Goal: Task Accomplishment & Management: Use online tool/utility

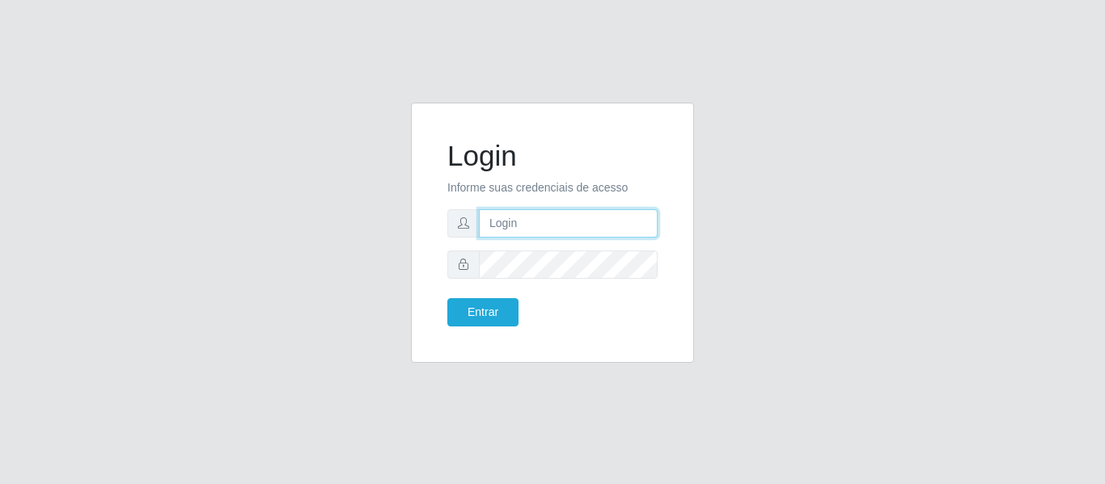
click at [528, 221] on input "text" at bounding box center [568, 223] width 179 height 28
type input "[PERSON_NAME][EMAIL_ADDRESS][DOMAIN_NAME]"
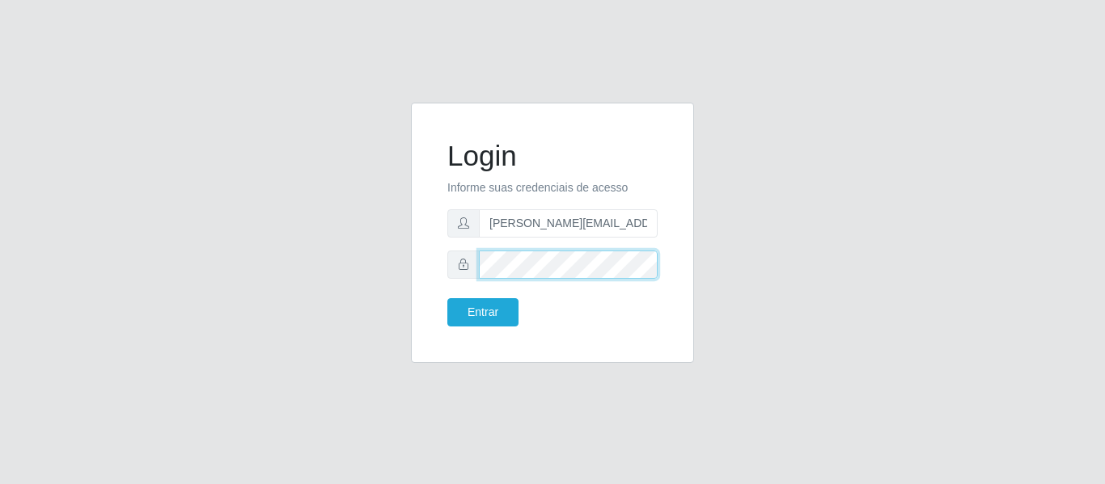
click at [447, 298] on button "Entrar" at bounding box center [482, 312] width 71 height 28
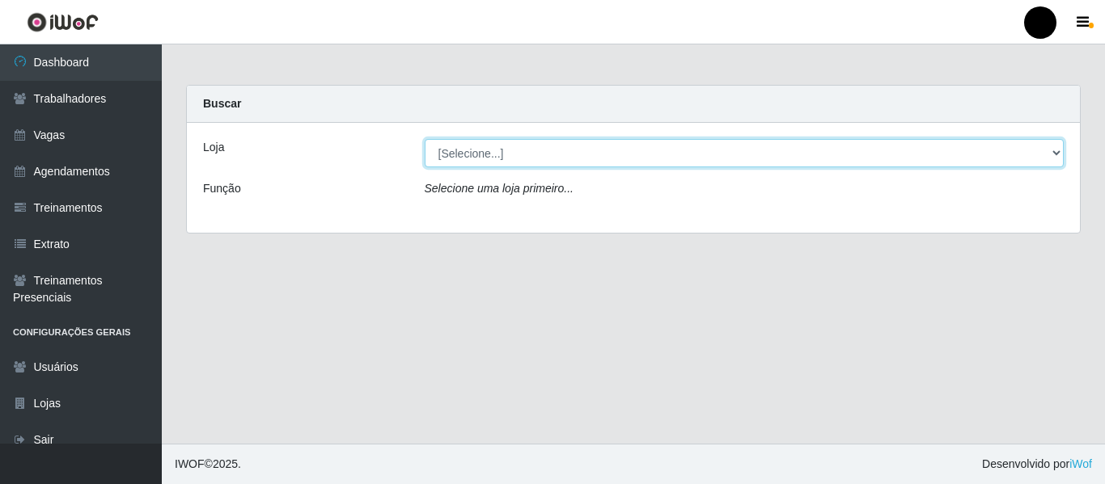
click at [1058, 157] on select "[Selecione...] SuperFácil Atacado - Emaús SuperFácil Atacado - Rodoviária Super…" at bounding box center [745, 153] width 640 height 28
select select "408"
click at [425, 139] on select "[Selecione...] SuperFácil Atacado - Emaús SuperFácil Atacado - Rodoviária Super…" at bounding box center [745, 153] width 640 height 28
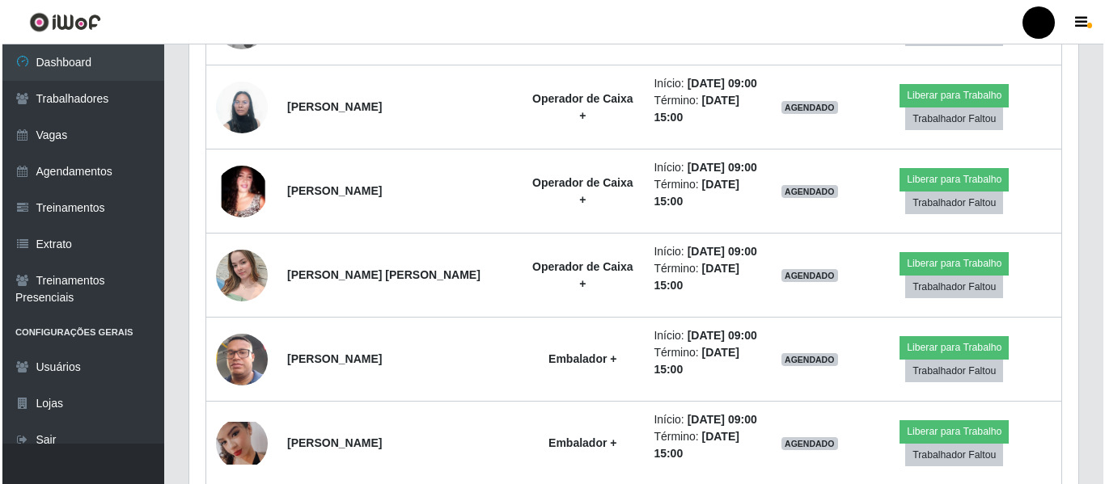
scroll to position [809, 0]
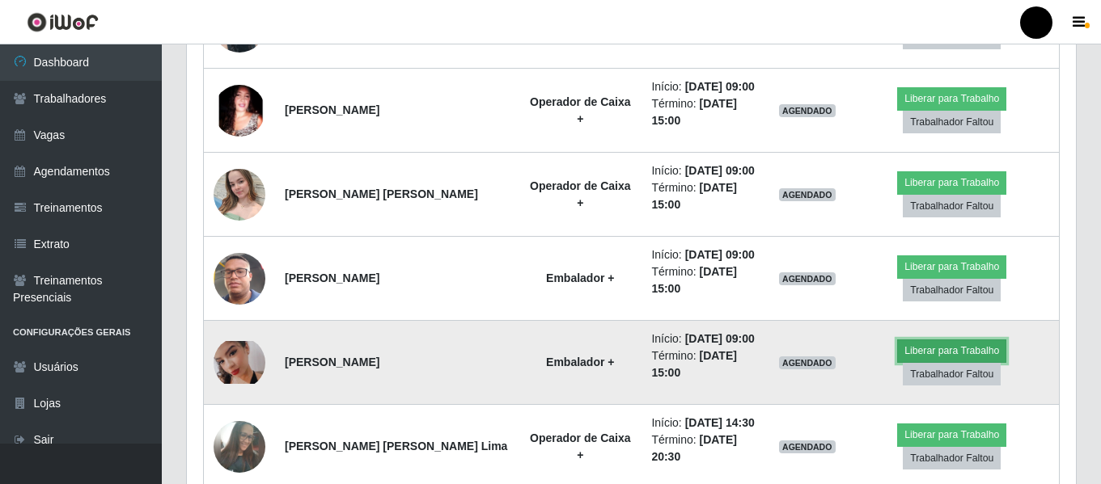
click at [918, 351] on button "Liberar para Trabalho" at bounding box center [951, 351] width 109 height 23
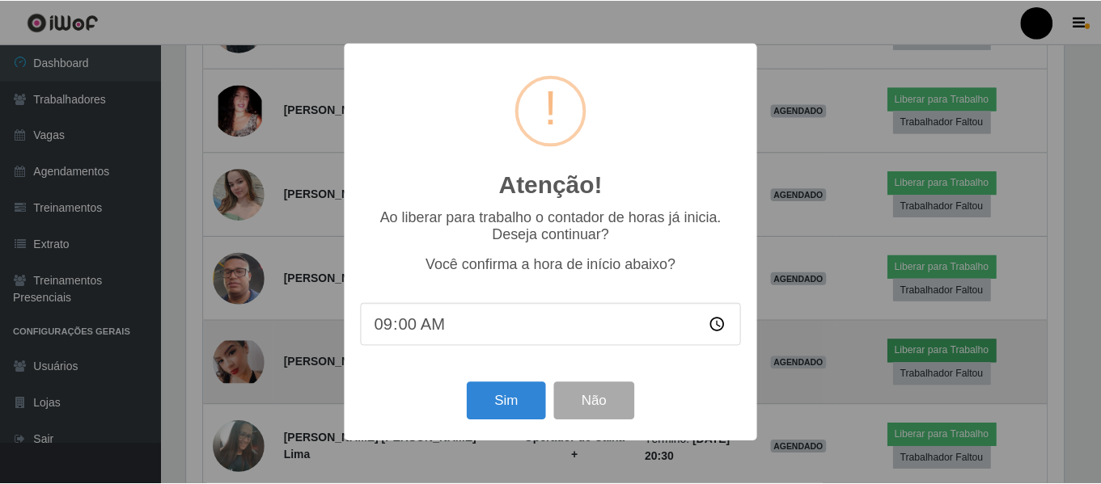
scroll to position [336, 881]
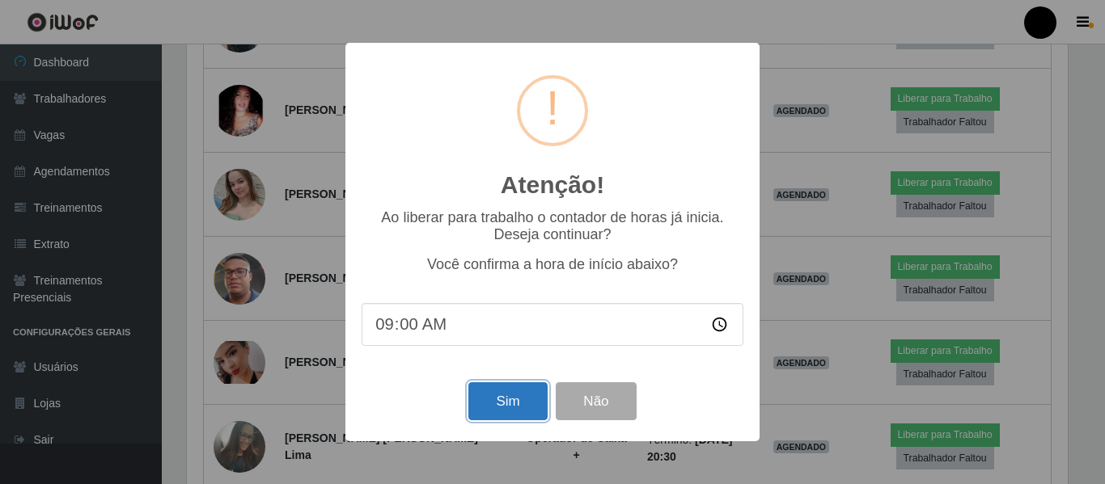
click at [483, 411] on button "Sim" at bounding box center [507, 401] width 78 height 38
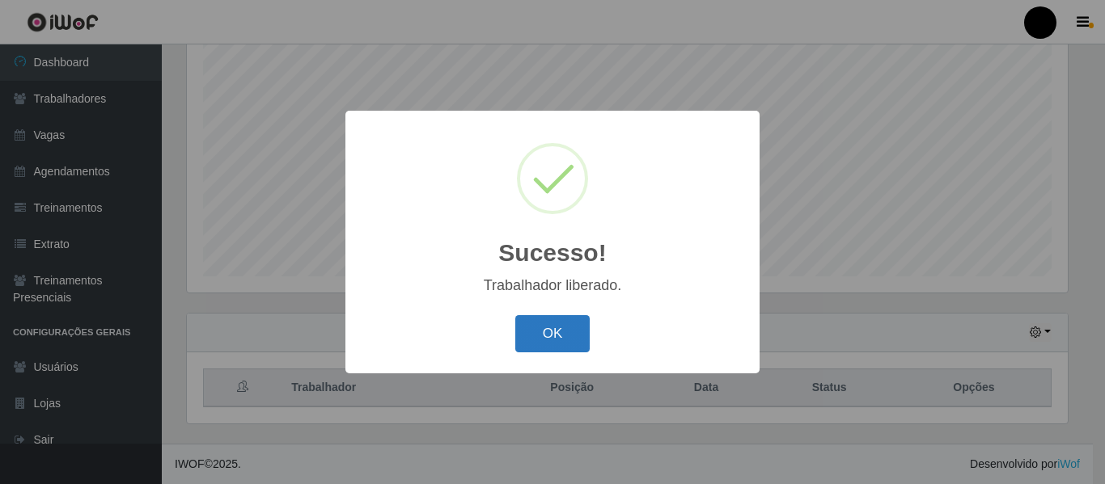
click at [573, 329] on button "OK" at bounding box center [552, 334] width 75 height 38
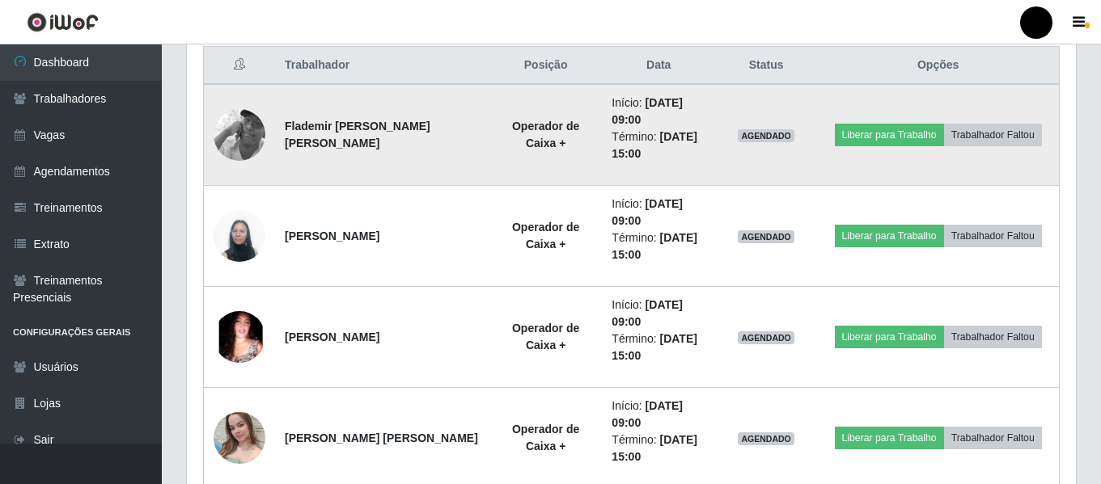
scroll to position [625, 0]
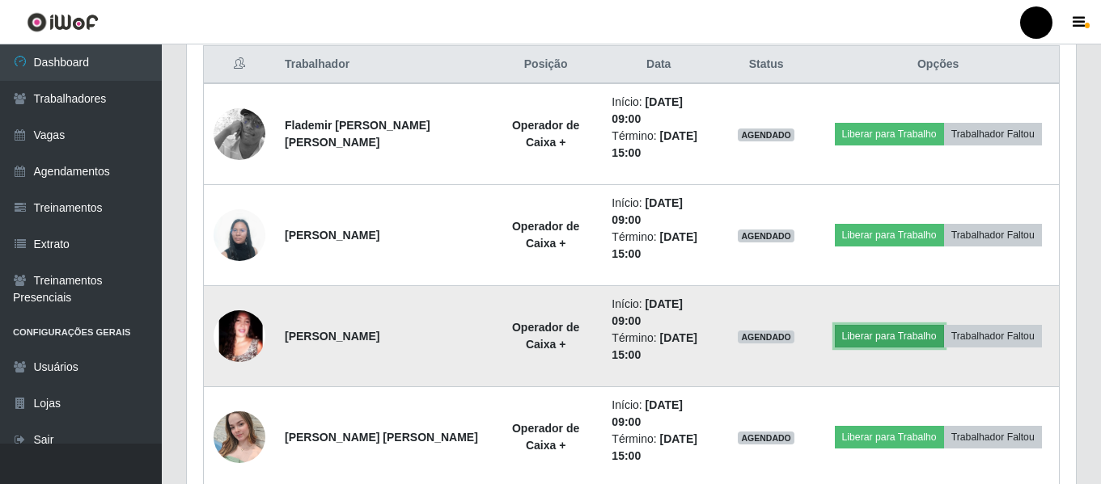
click at [894, 340] on button "Liberar para Trabalho" at bounding box center [889, 336] width 109 height 23
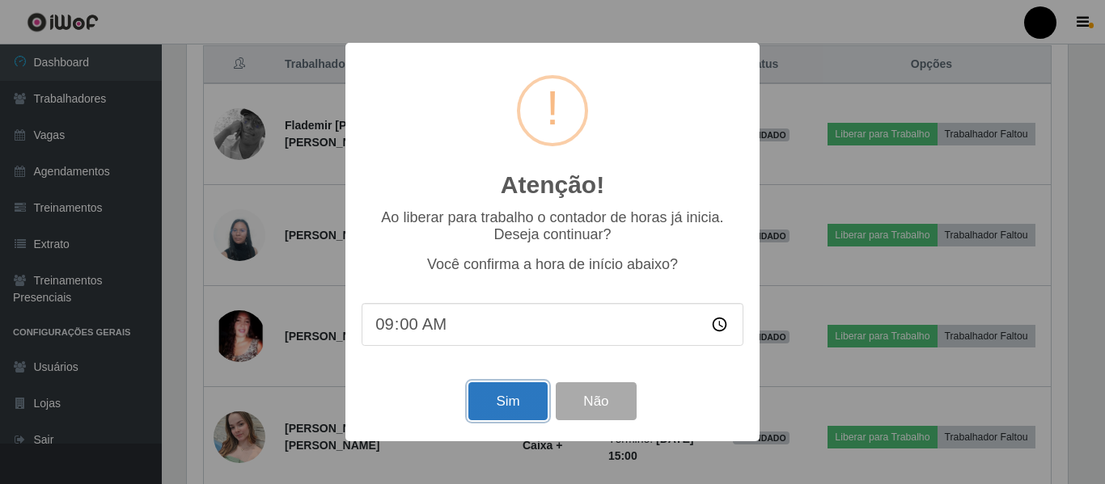
click at [542, 408] on button "Sim" at bounding box center [507, 401] width 78 height 38
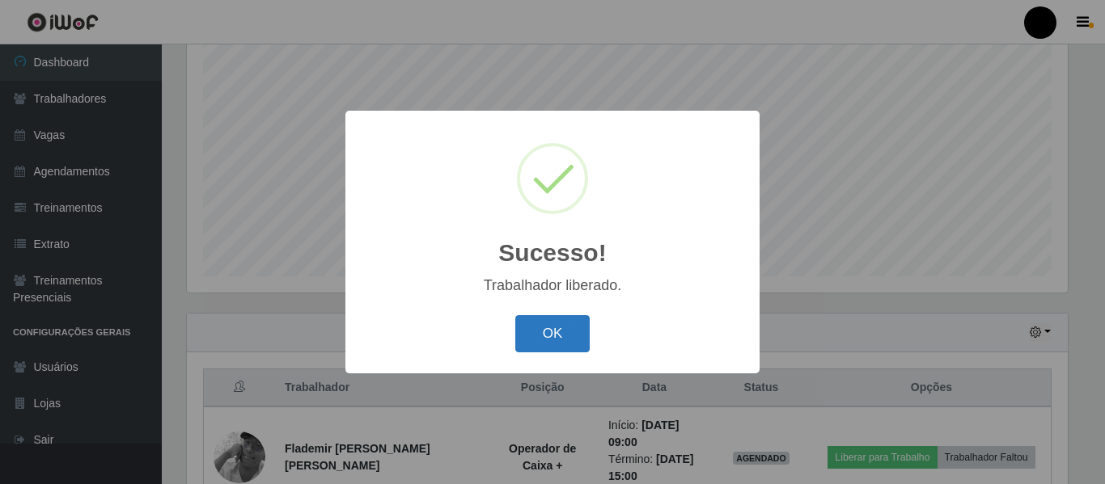
click at [583, 328] on button "OK" at bounding box center [552, 334] width 75 height 38
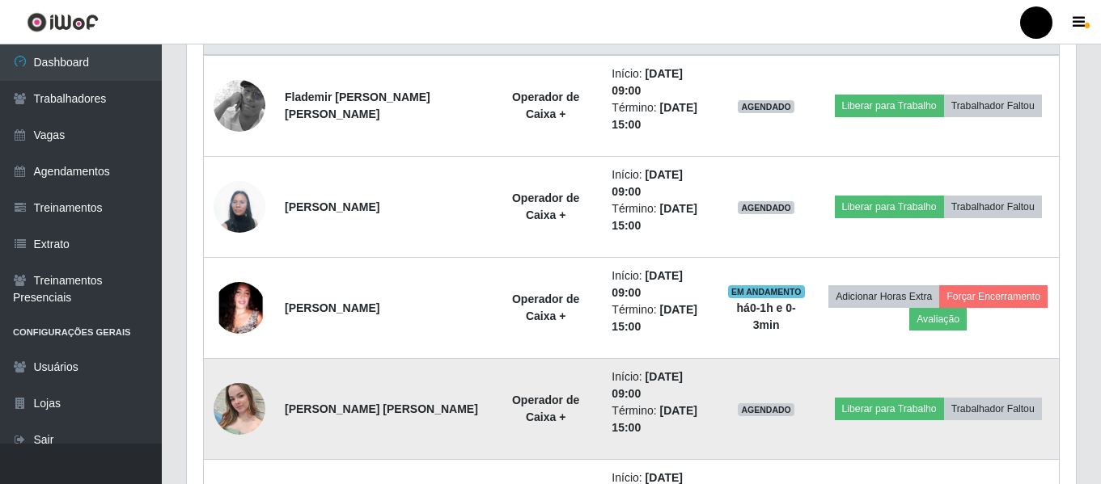
scroll to position [625, 0]
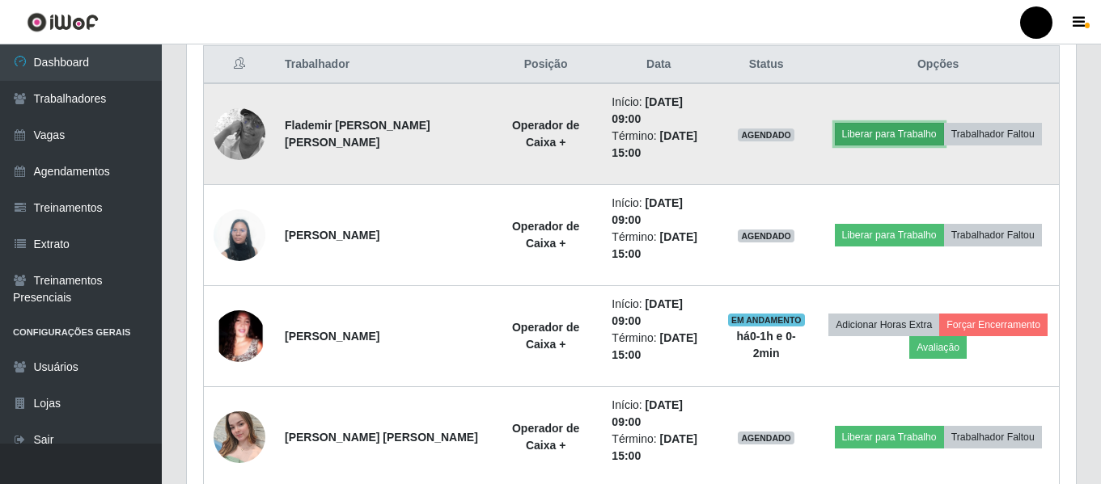
click at [910, 130] on button "Liberar para Trabalho" at bounding box center [889, 134] width 109 height 23
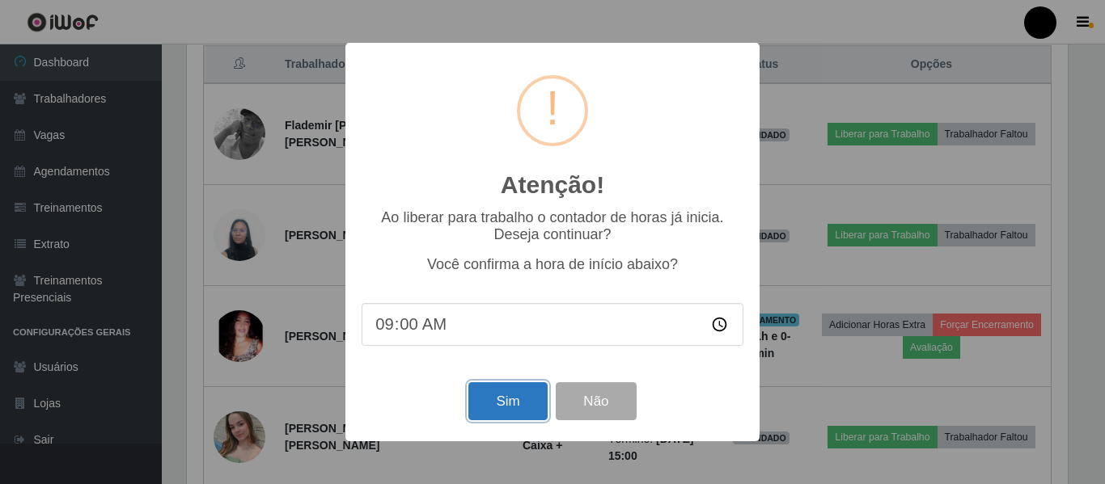
click at [491, 404] on button "Sim" at bounding box center [507, 401] width 78 height 38
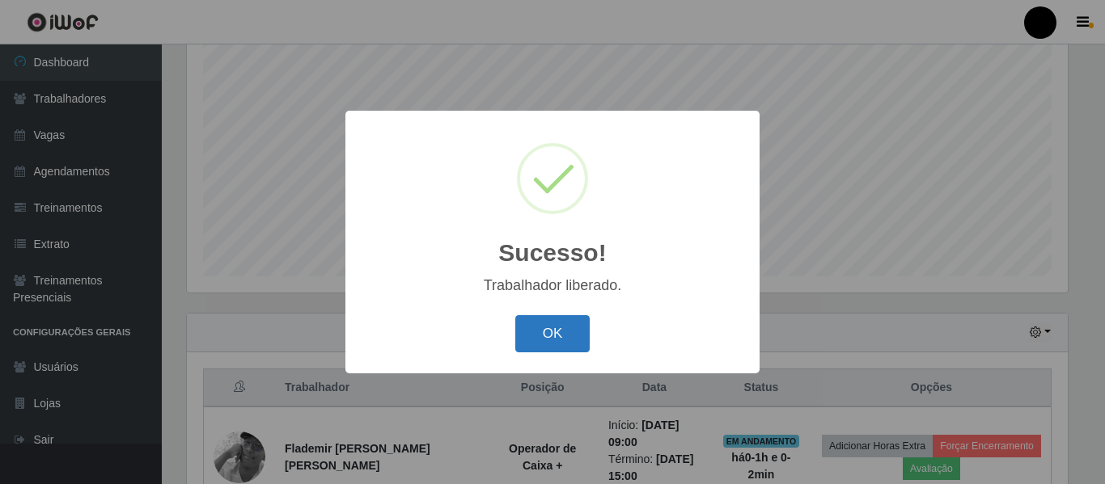
click at [537, 332] on button "OK" at bounding box center [552, 334] width 75 height 38
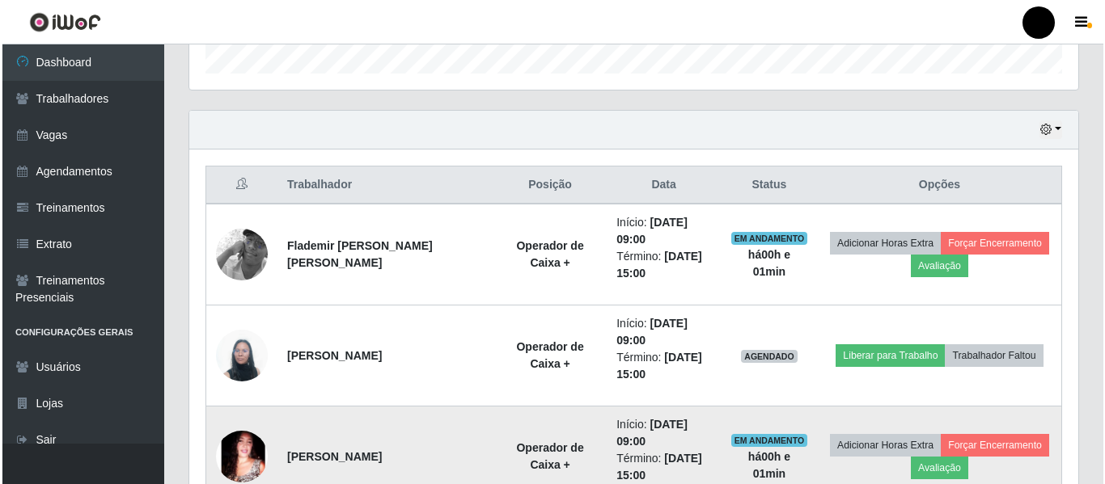
scroll to position [544, 0]
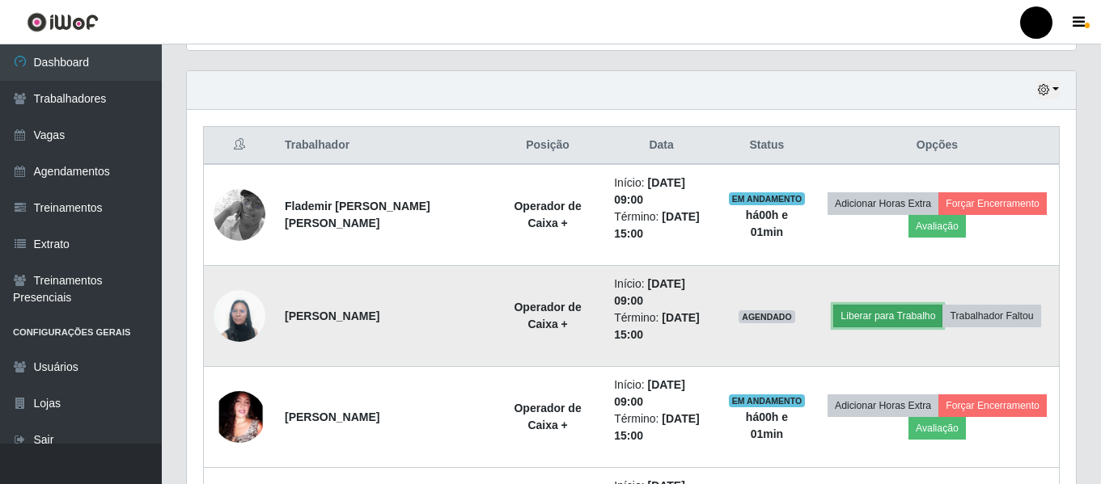
click at [894, 323] on button "Liberar para Trabalho" at bounding box center [887, 316] width 109 height 23
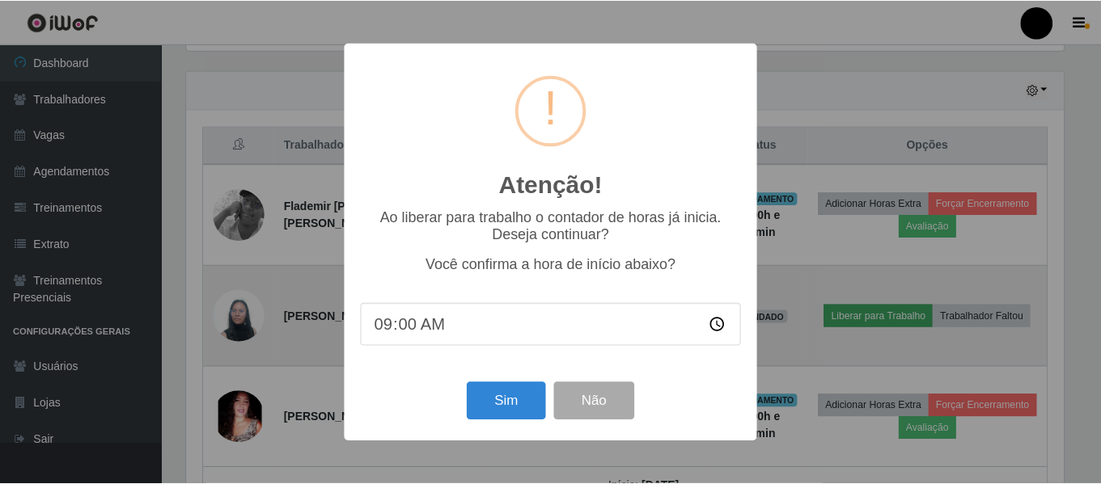
scroll to position [336, 881]
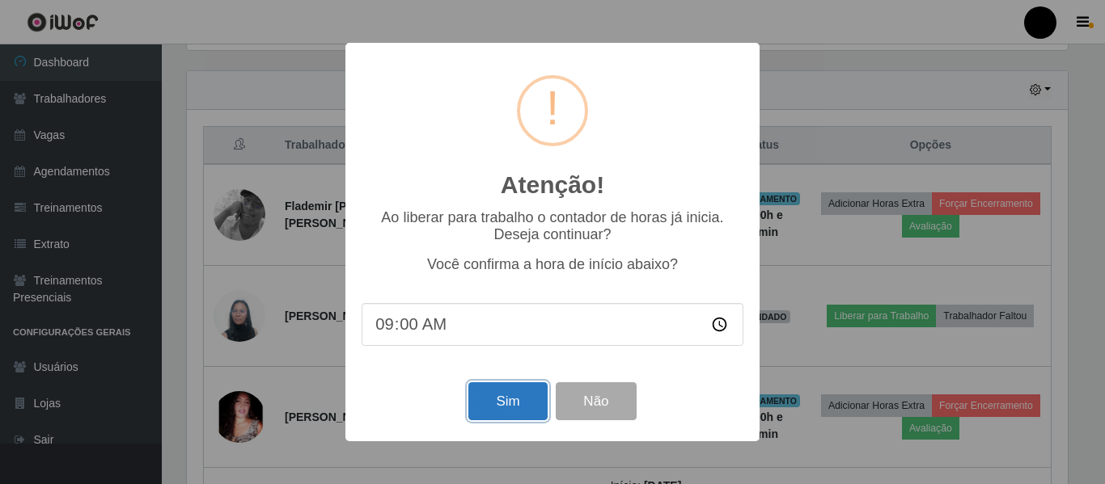
click at [535, 405] on button "Sim" at bounding box center [507, 401] width 78 height 38
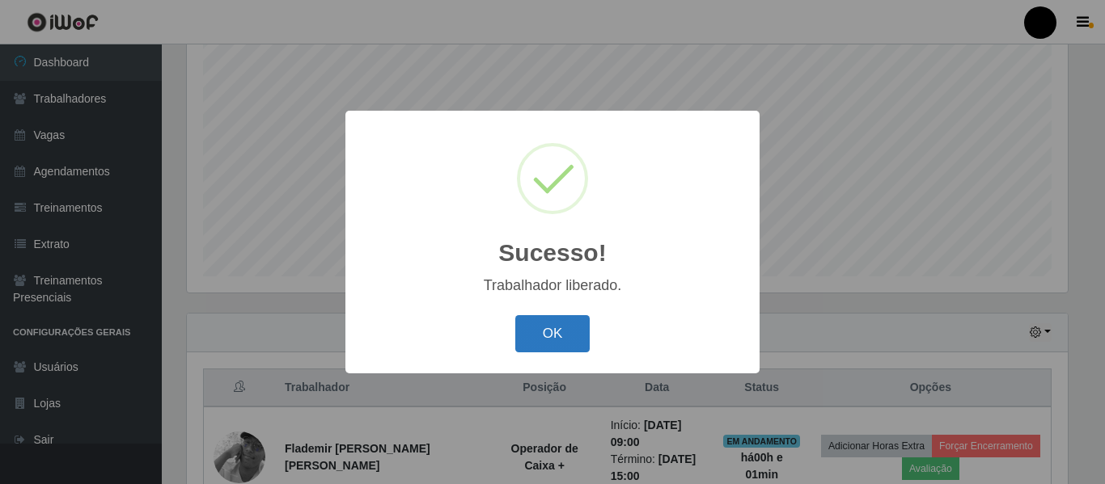
click at [537, 323] on button "OK" at bounding box center [552, 334] width 75 height 38
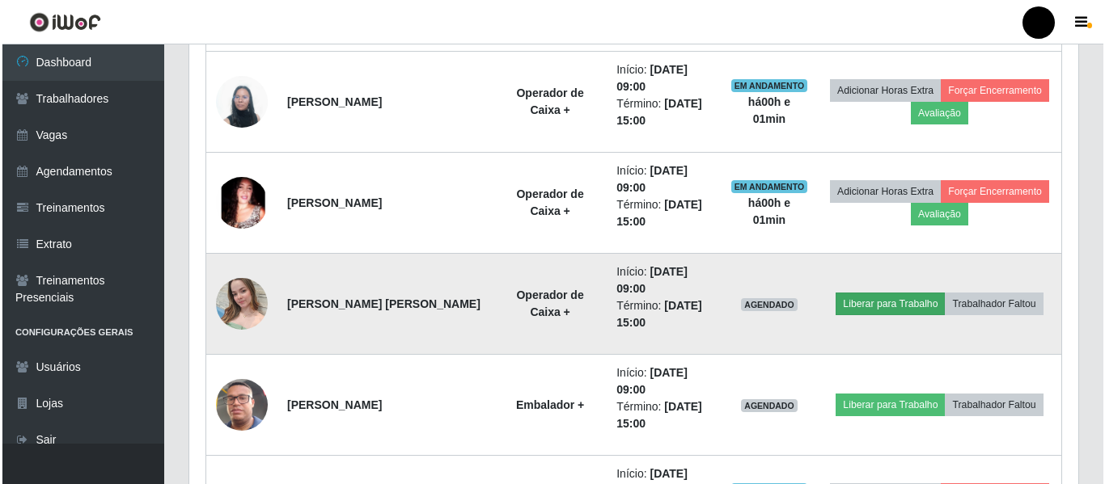
scroll to position [787, 0]
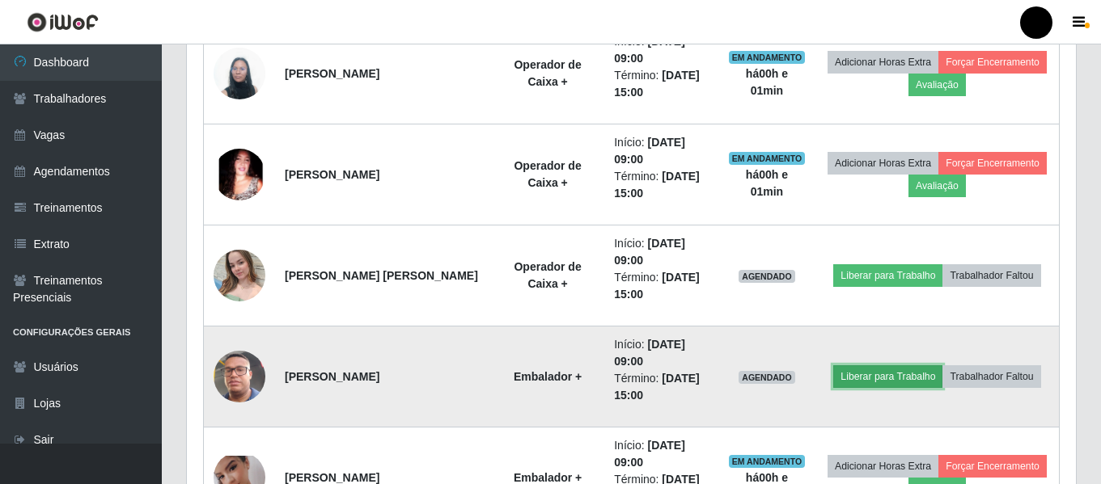
click at [871, 377] on button "Liberar para Trabalho" at bounding box center [887, 377] width 109 height 23
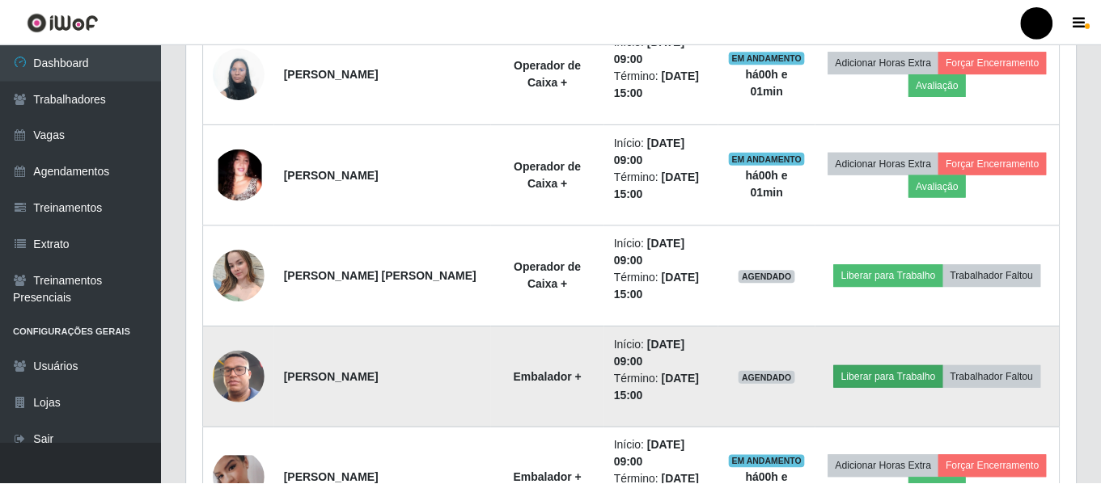
scroll to position [336, 881]
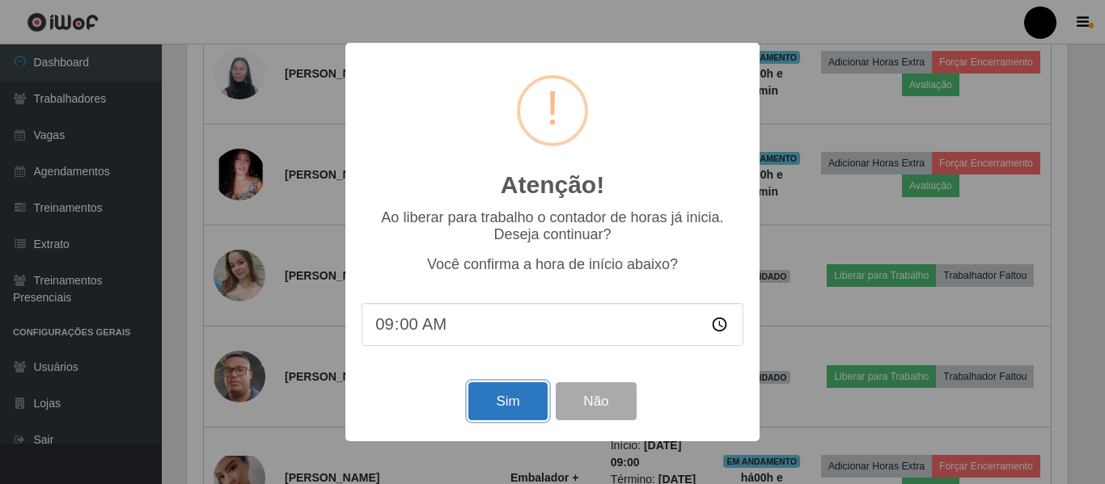
click at [517, 405] on button "Sim" at bounding box center [507, 401] width 78 height 38
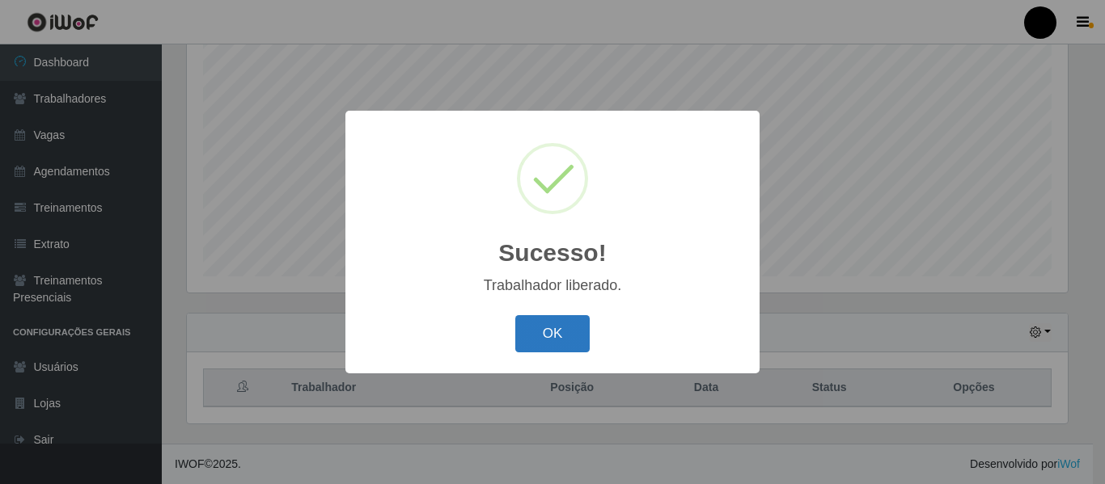
click at [543, 339] on button "OK" at bounding box center [552, 334] width 75 height 38
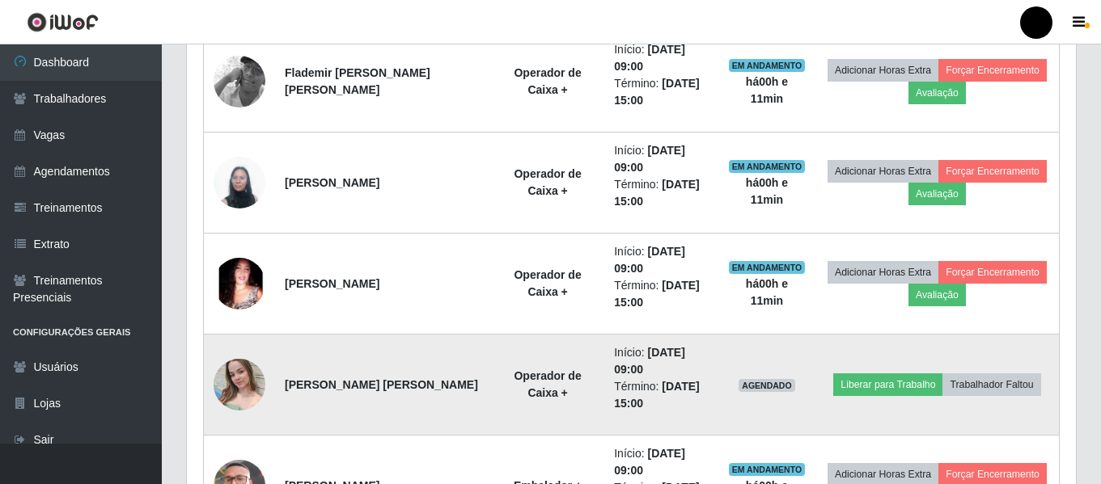
scroll to position [706, 0]
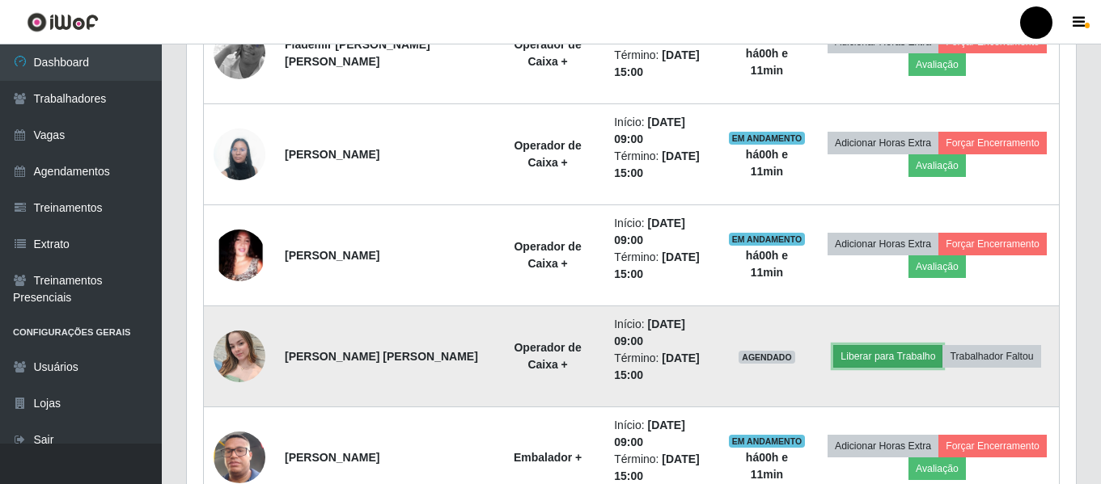
click at [852, 354] on button "Liberar para Trabalho" at bounding box center [887, 356] width 109 height 23
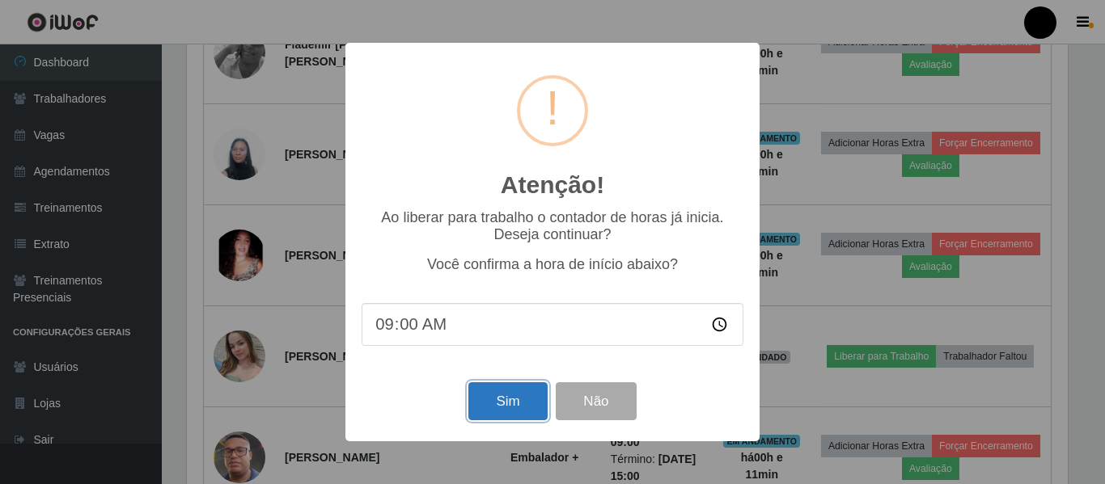
click at [501, 409] on button "Sim" at bounding box center [507, 401] width 78 height 38
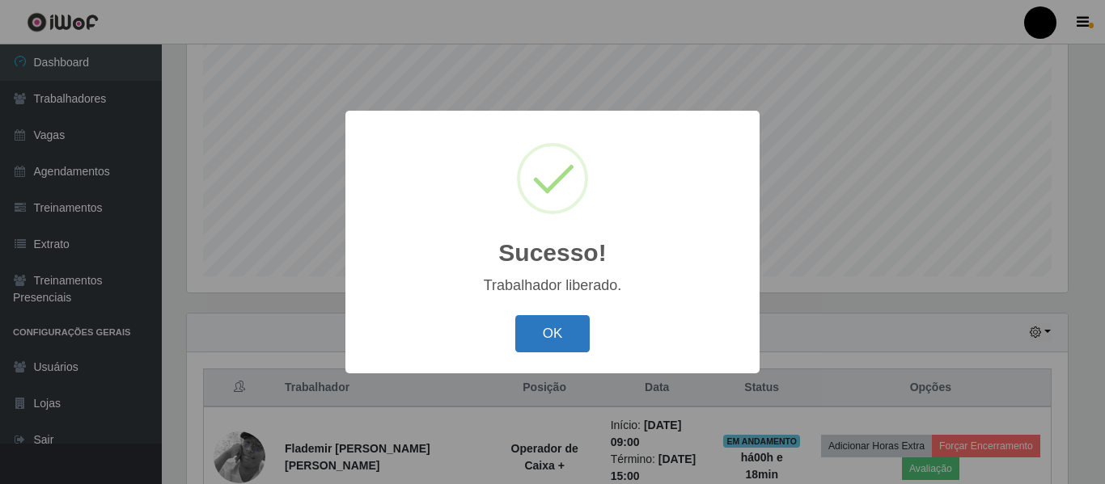
click at [546, 330] on button "OK" at bounding box center [552, 334] width 75 height 38
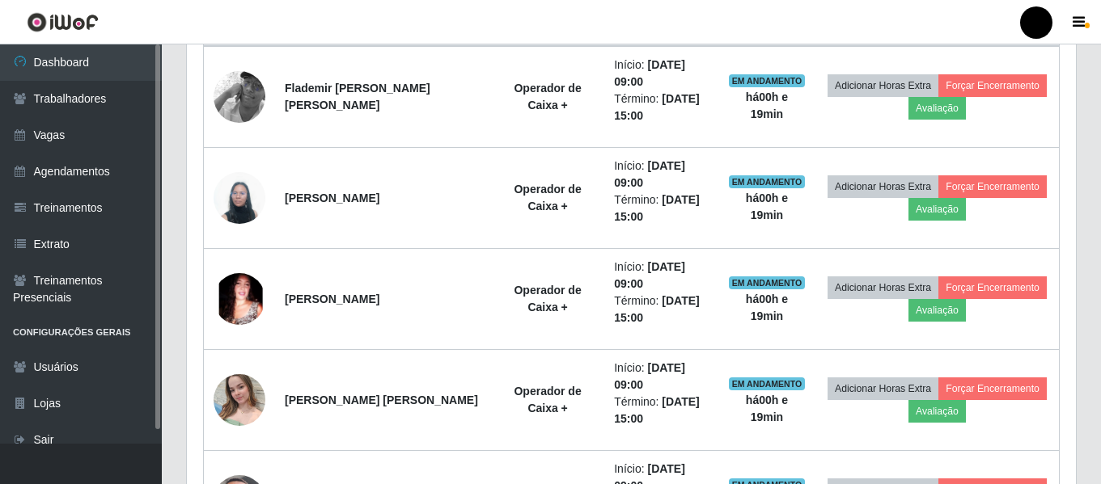
scroll to position [382, 0]
